Goal: Find specific page/section: Find specific page/section

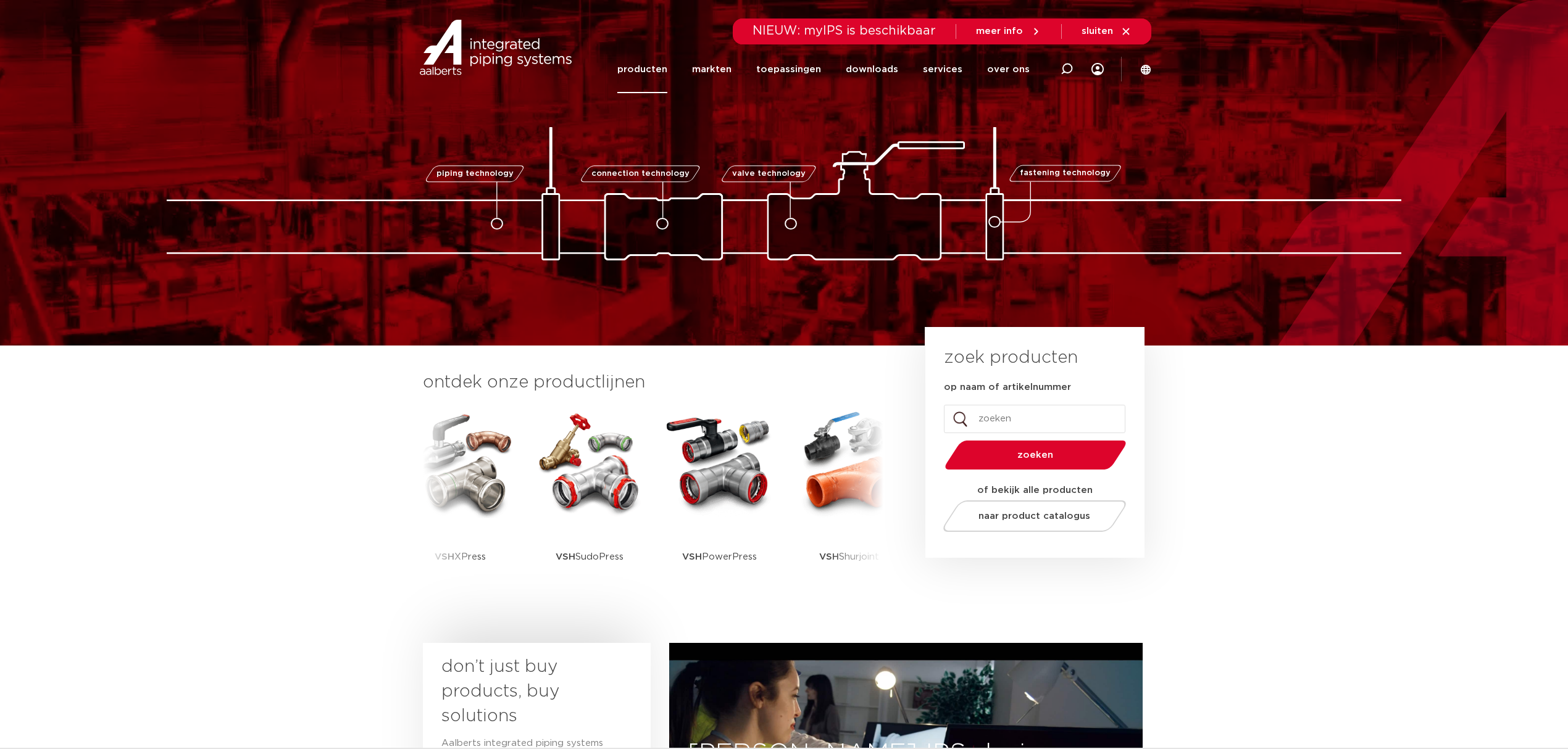
click at [652, 58] on link "producten" at bounding box center [642, 69] width 50 height 48
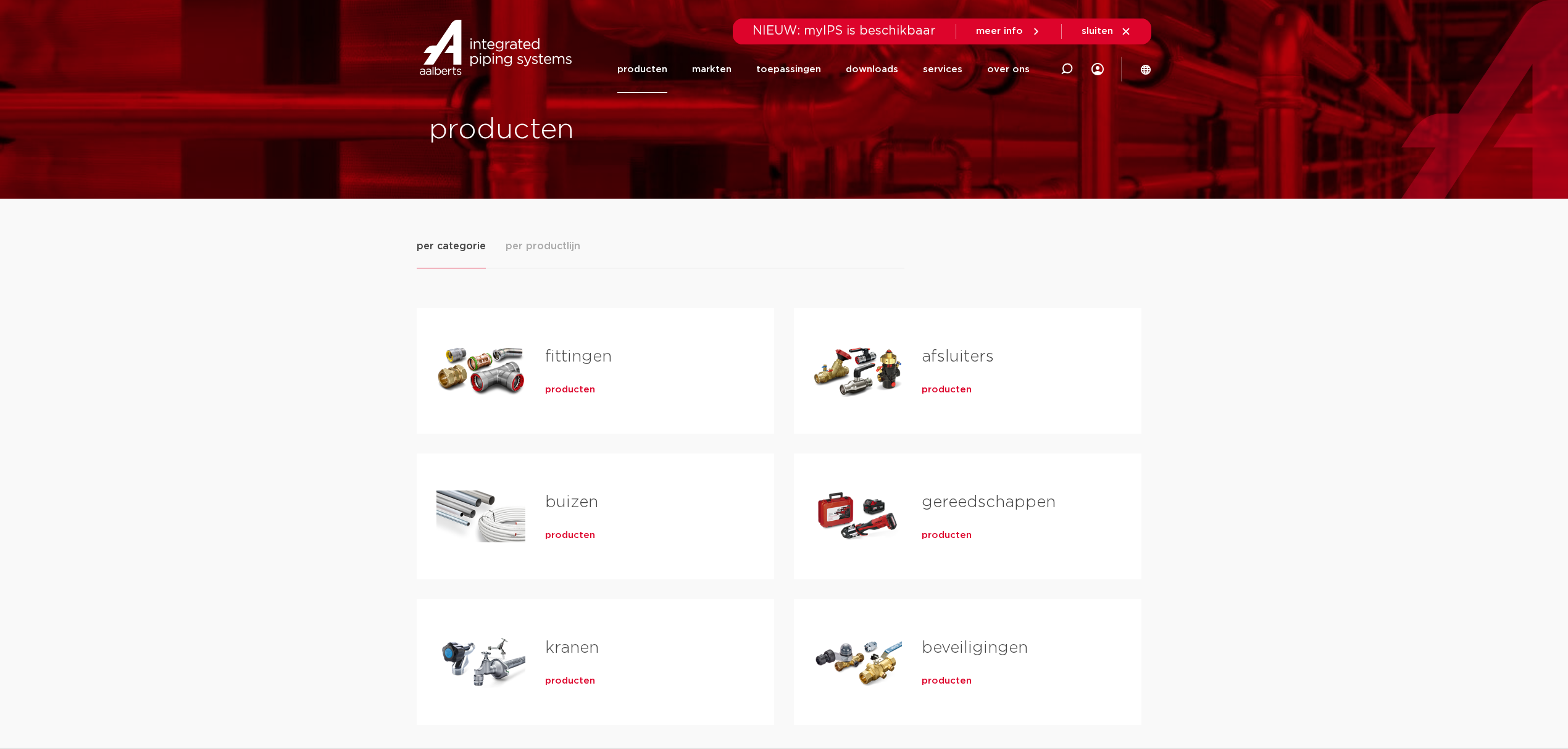
click at [576, 531] on span "producten" at bounding box center [570, 535] width 50 height 12
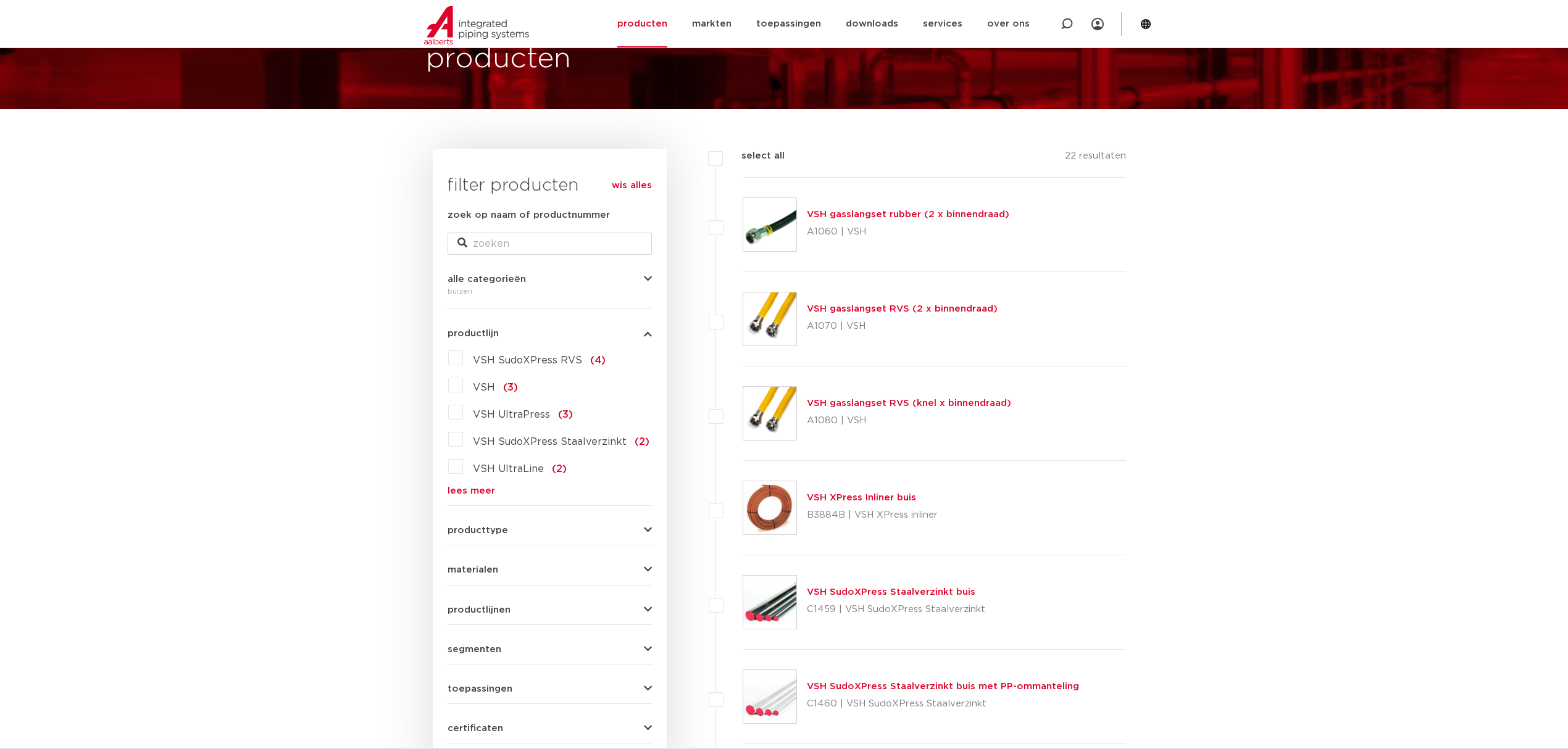
scroll to position [82, 0]
